Goal: Task Accomplishment & Management: Use online tool/utility

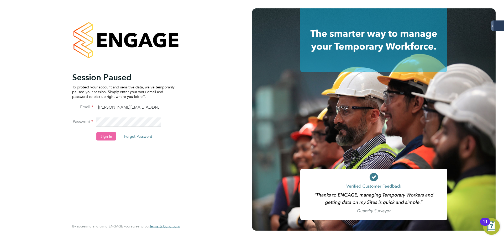
click at [103, 137] on button "Sign In" at bounding box center [106, 136] width 20 height 8
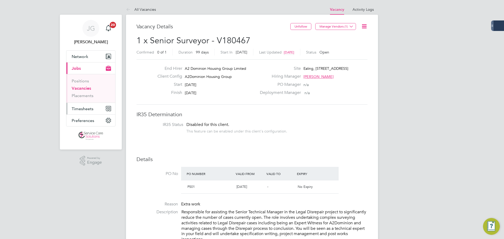
click at [91, 109] on span "Timesheets" at bounding box center [83, 108] width 22 height 5
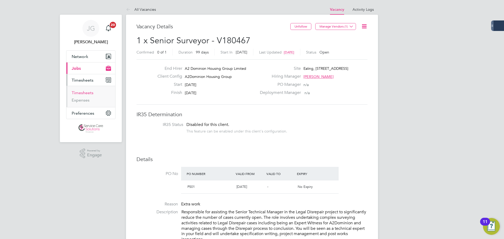
click at [92, 94] on link "Timesheets" at bounding box center [83, 92] width 22 height 5
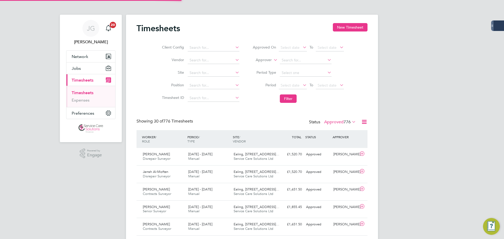
scroll to position [13, 46]
click at [151, 160] on span "Disrepair Surveyor" at bounding box center [157, 158] width 28 height 4
